Goal: Information Seeking & Learning: Learn about a topic

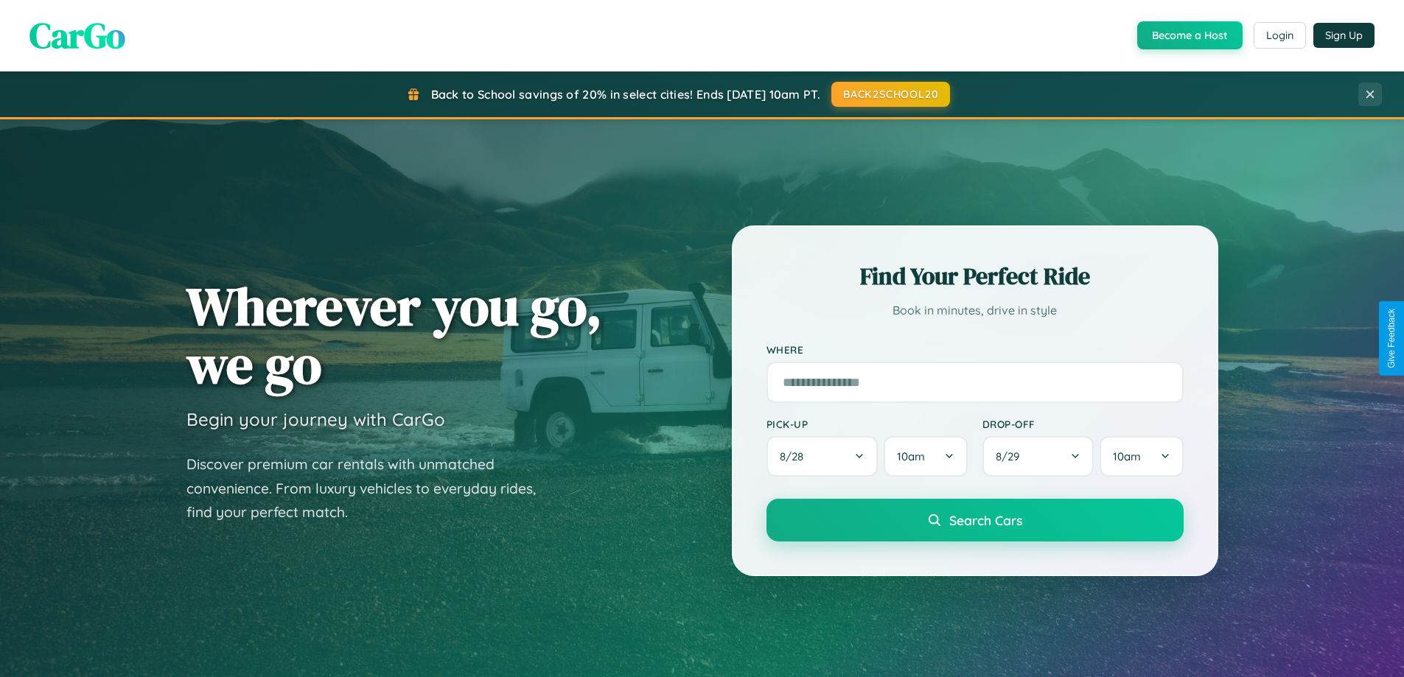
scroll to position [635, 0]
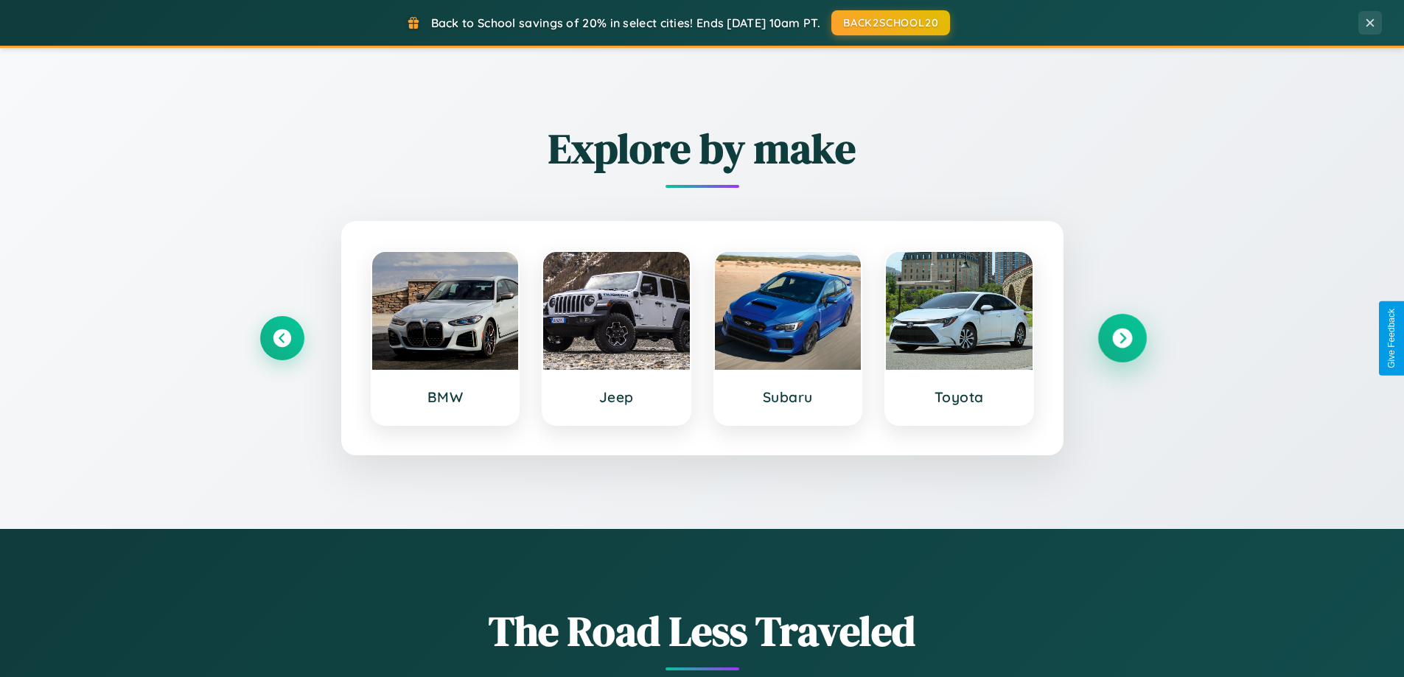
click at [1121, 338] on icon at bounding box center [1122, 339] width 20 height 20
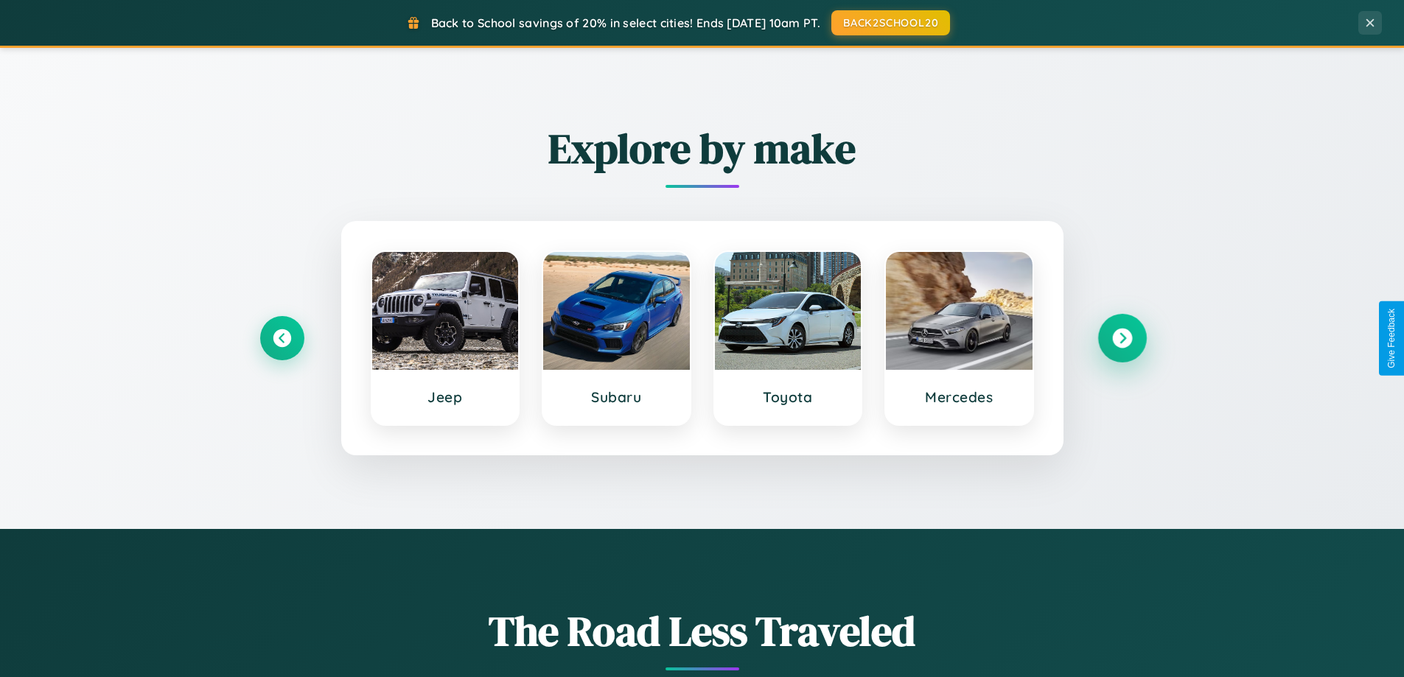
click at [1121, 338] on icon at bounding box center [1122, 339] width 20 height 20
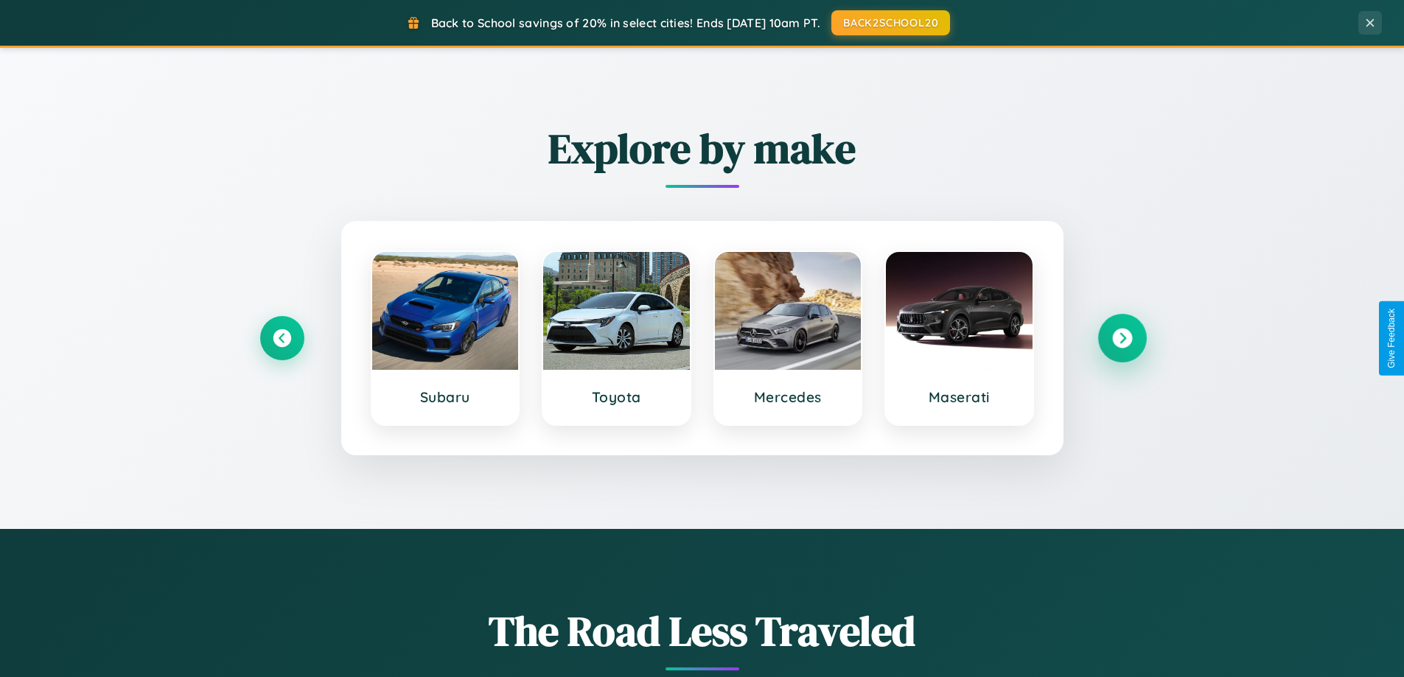
click at [1121, 338] on icon at bounding box center [1122, 339] width 20 height 20
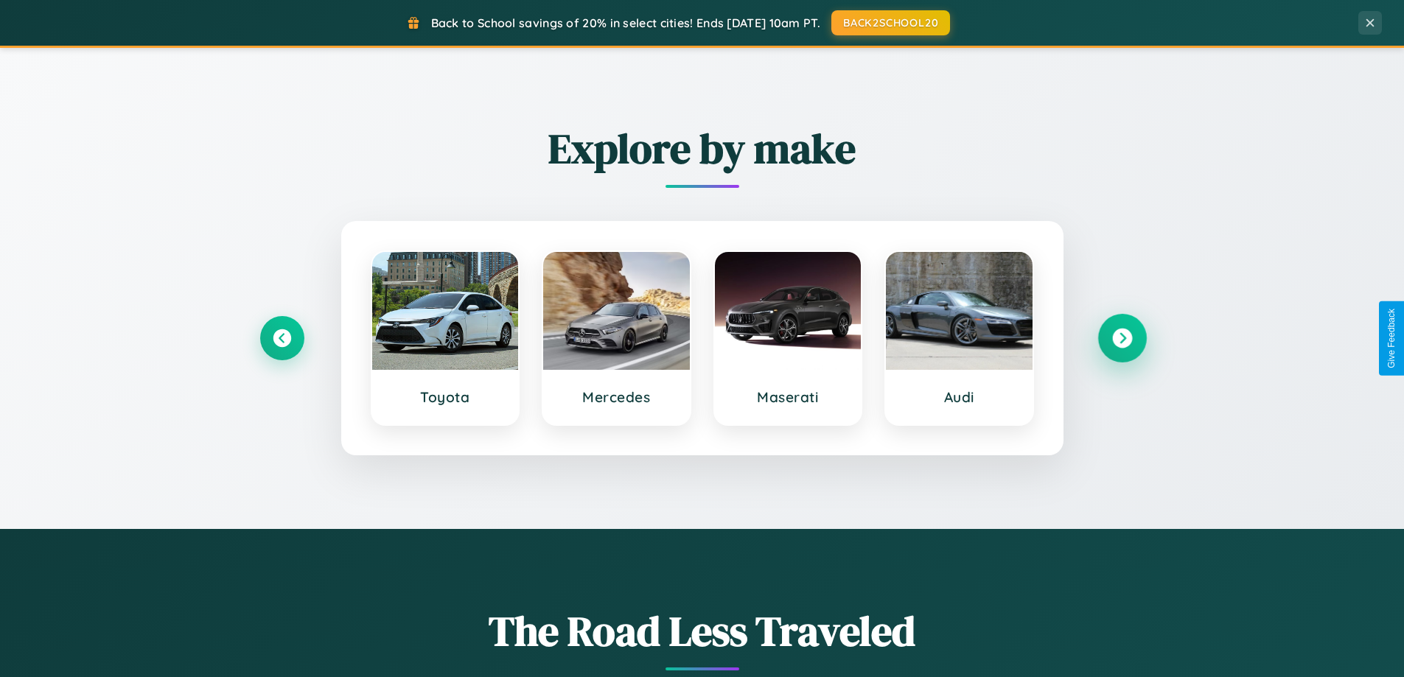
scroll to position [2835, 0]
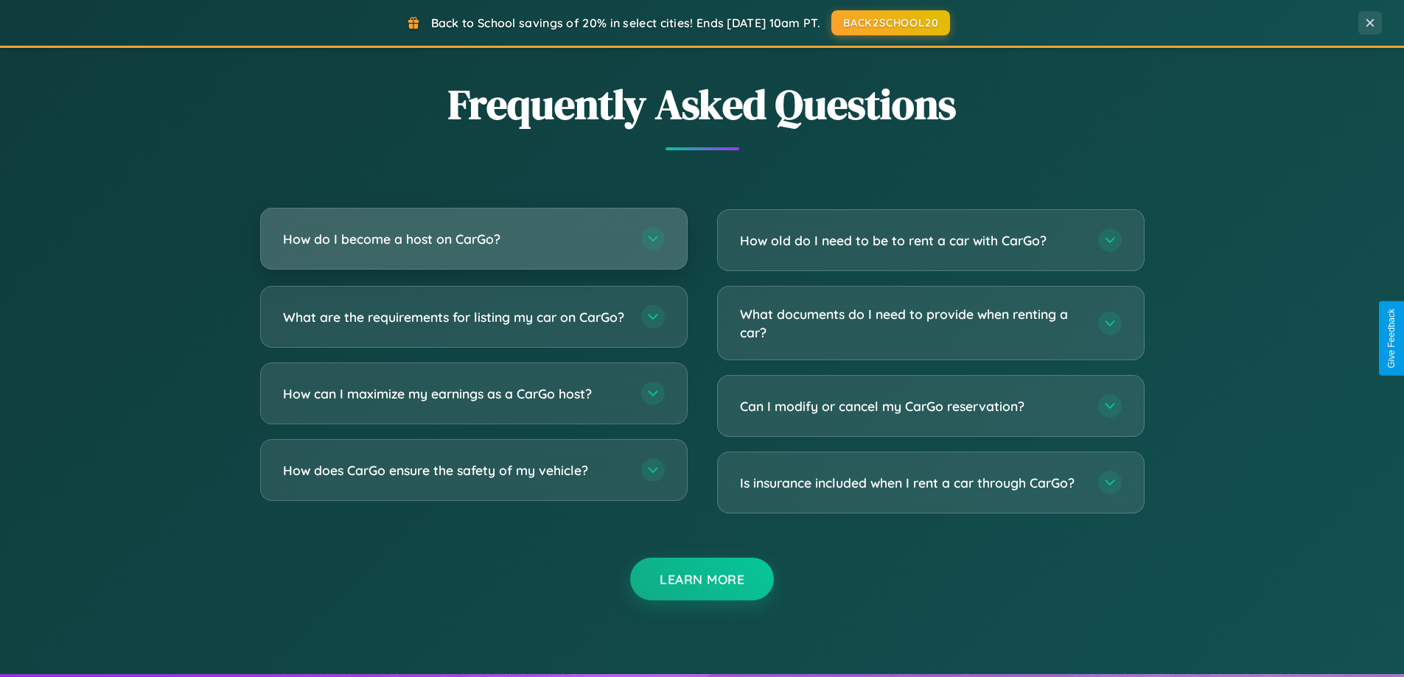
click at [473, 239] on h3 "How do I become a host on CarGo?" at bounding box center [454, 239] width 343 height 18
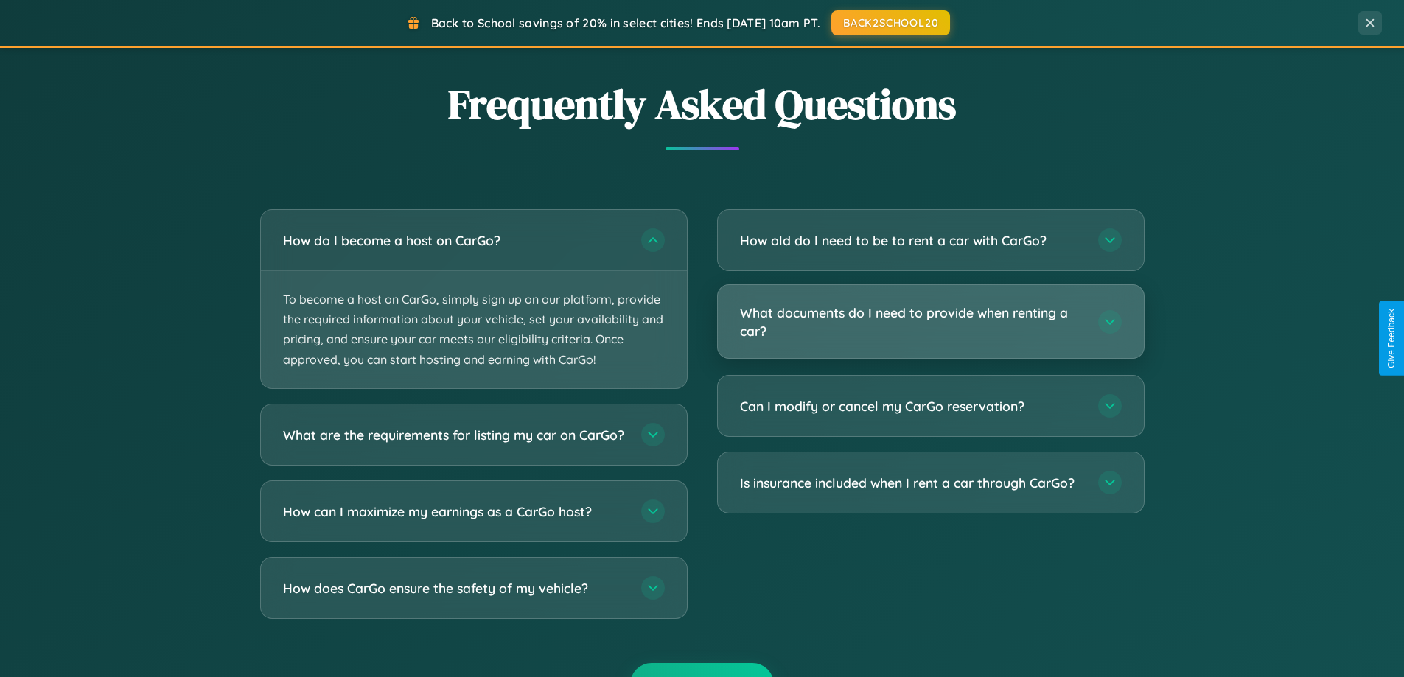
click at [930, 322] on h3 "What documents do I need to provide when renting a car?" at bounding box center [911, 322] width 343 height 36
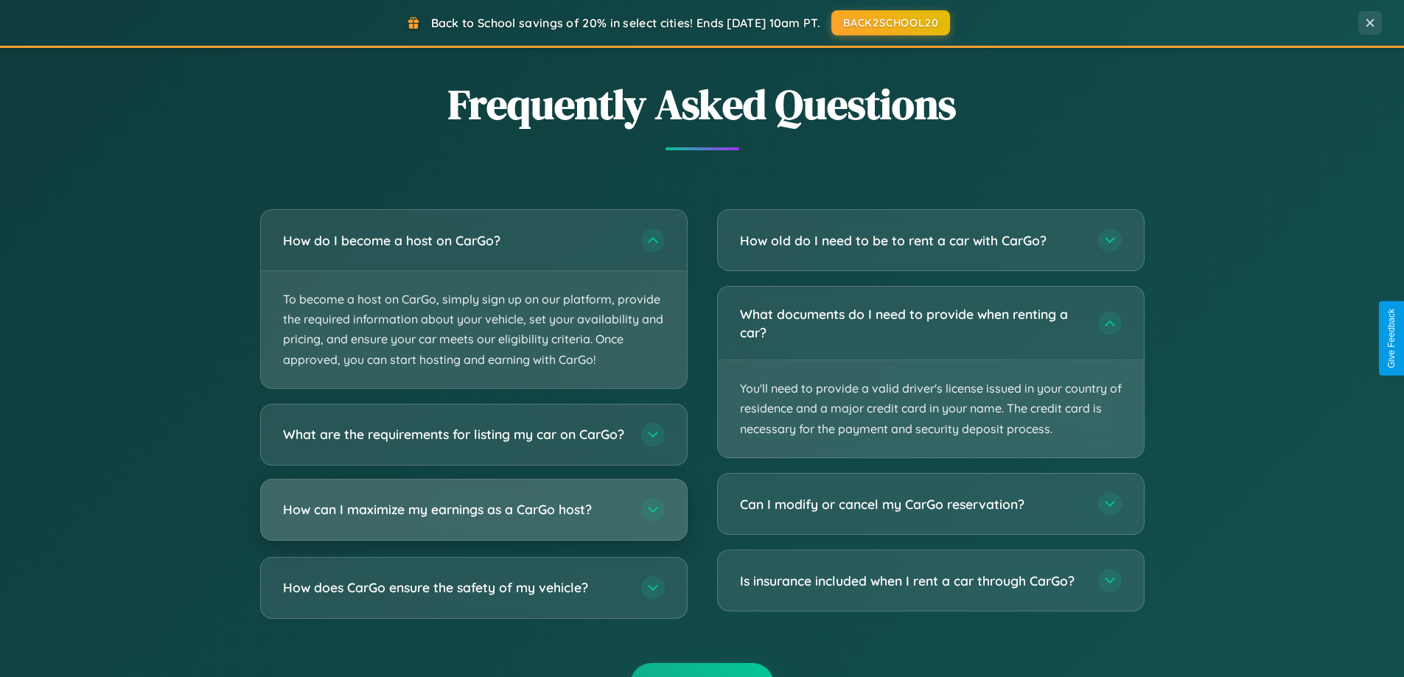
click at [473, 519] on h3 "How can I maximize my earnings as a CarGo host?" at bounding box center [454, 509] width 343 height 18
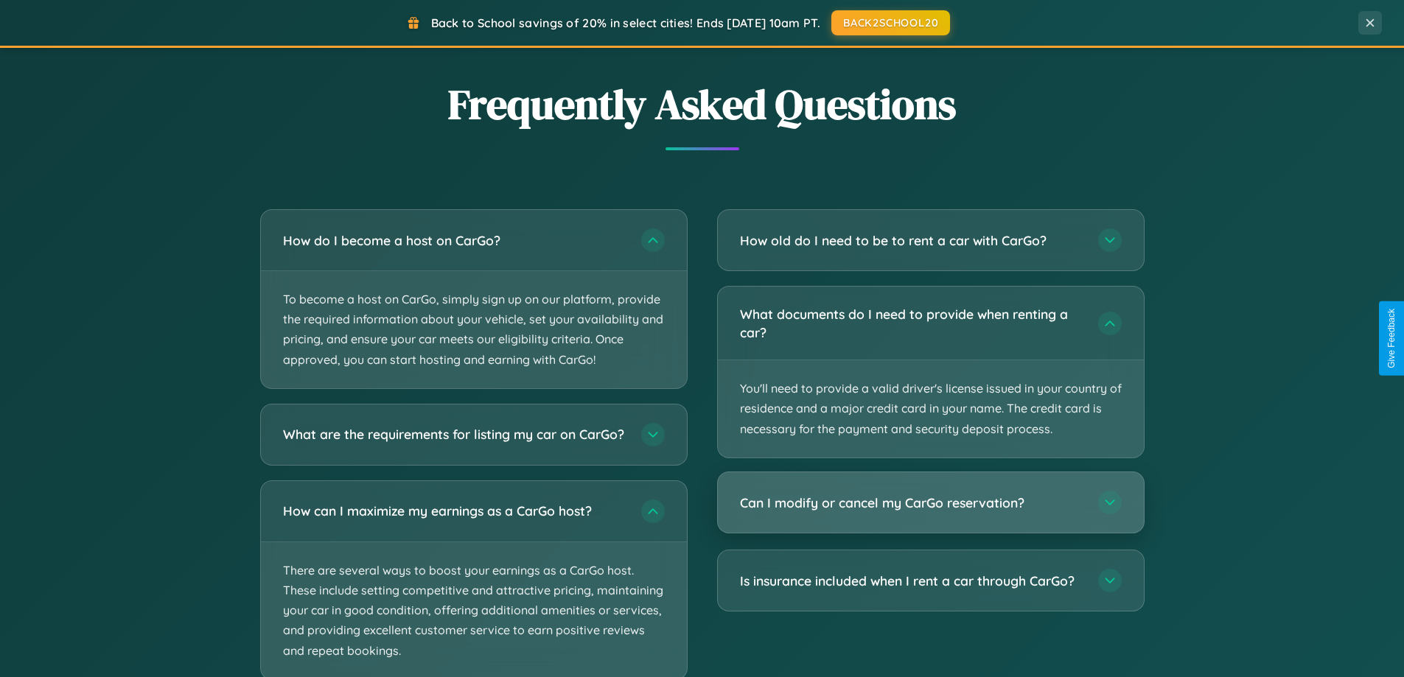
click at [930, 503] on h3 "Can I modify or cancel my CarGo reservation?" at bounding box center [911, 503] width 343 height 18
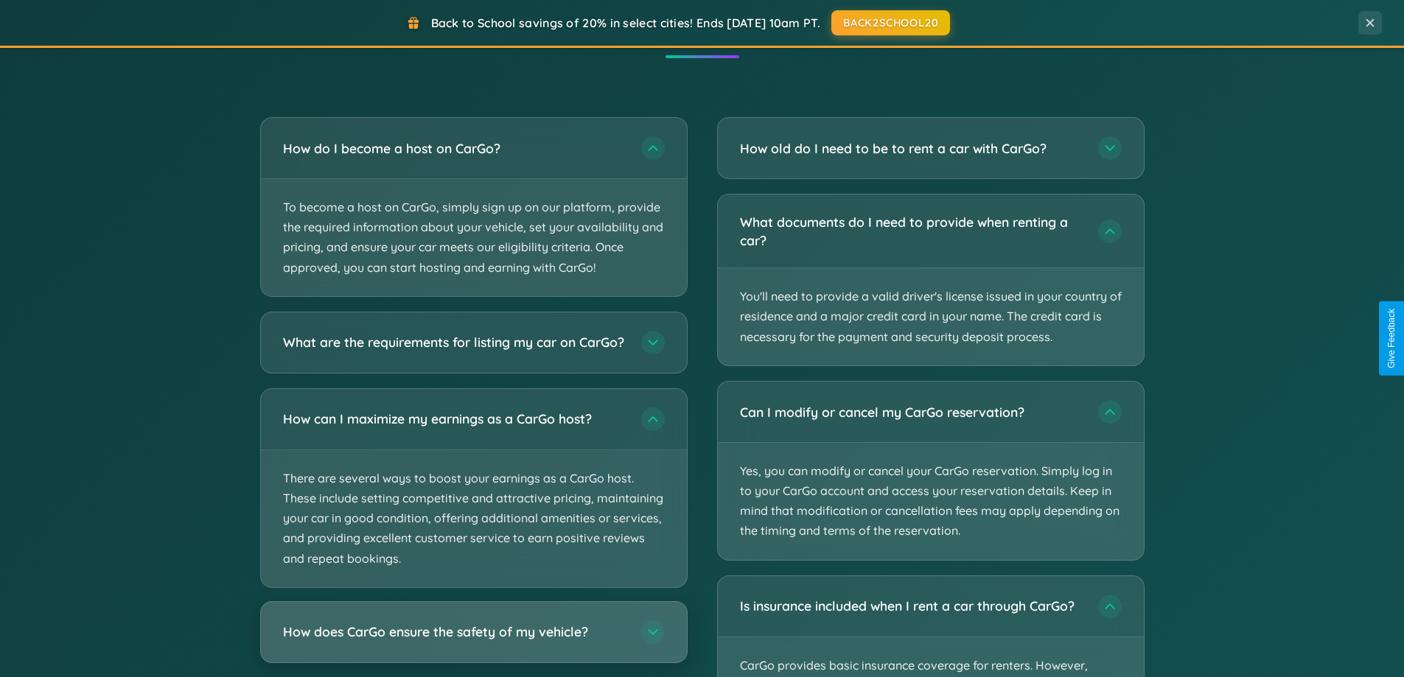
click at [473, 641] on h3 "How does CarGo ensure the safety of my vehicle?" at bounding box center [454, 632] width 343 height 18
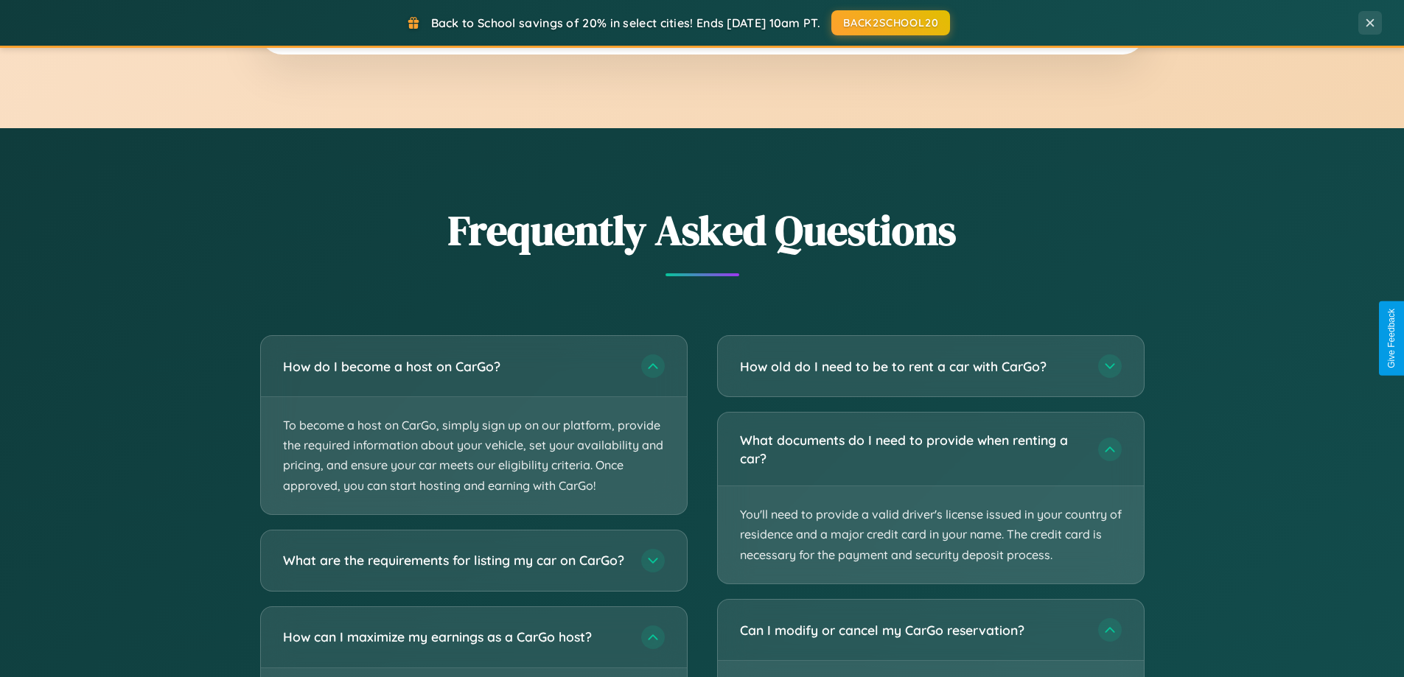
scroll to position [2367, 0]
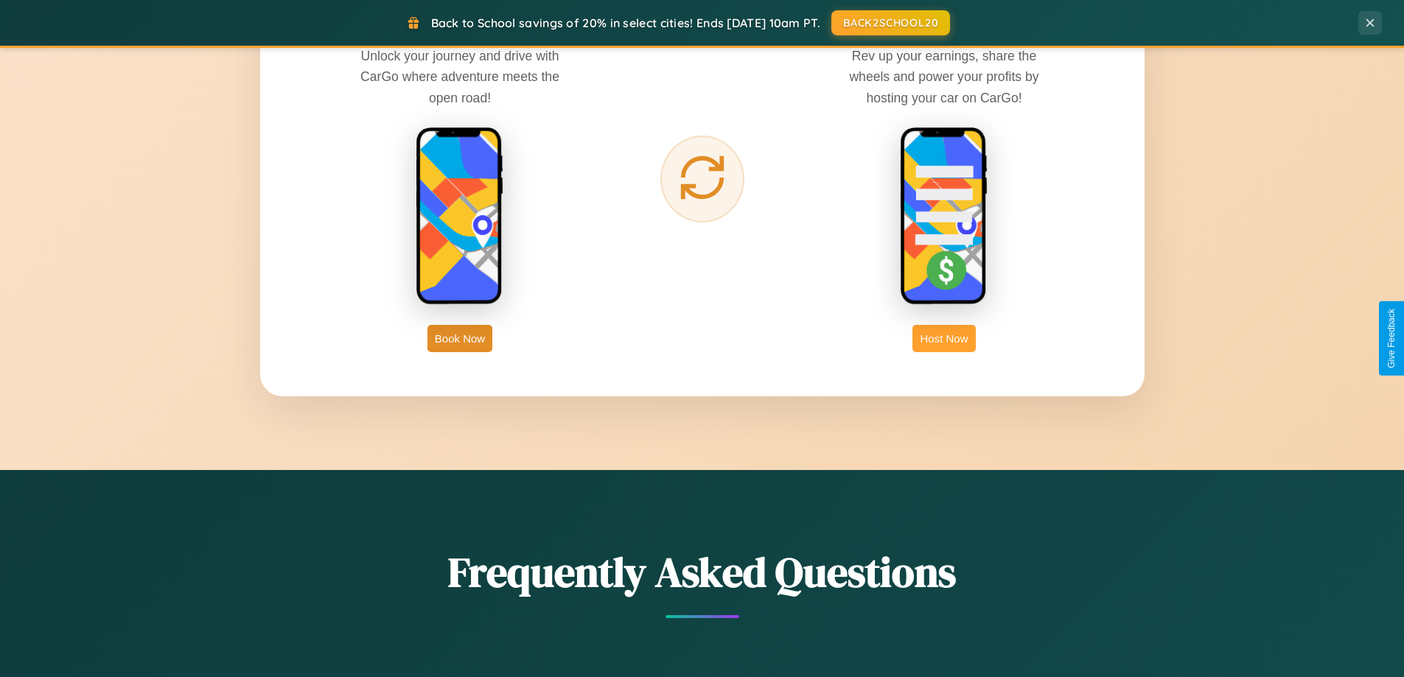
click at [944, 338] on button "Host Now" at bounding box center [943, 338] width 63 height 27
